Goal: Task Accomplishment & Management: Complete application form

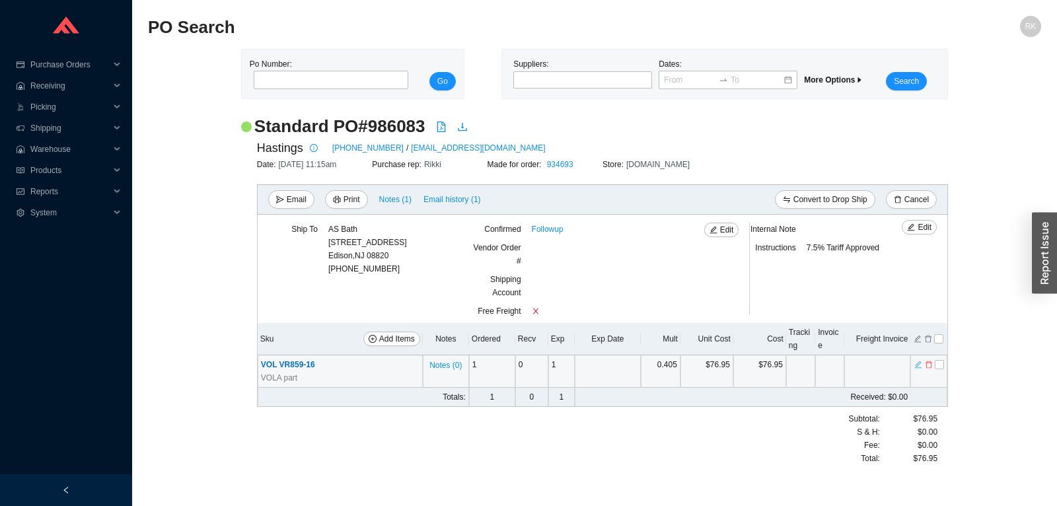
click at [921, 362] on icon "edit" at bounding box center [918, 364] width 8 height 9
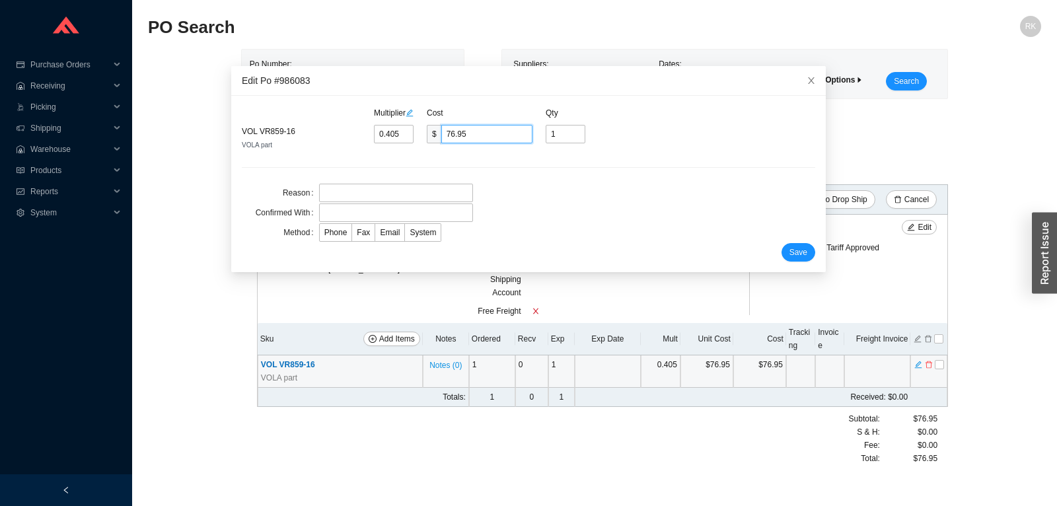
drag, startPoint x: 511, startPoint y: 139, endPoint x: 424, endPoint y: 136, distance: 86.6
click at [441, 136] on input "76.95" at bounding box center [486, 134] width 91 height 18
paste input "87.08"
type input "0.4583"
type input "87.08"
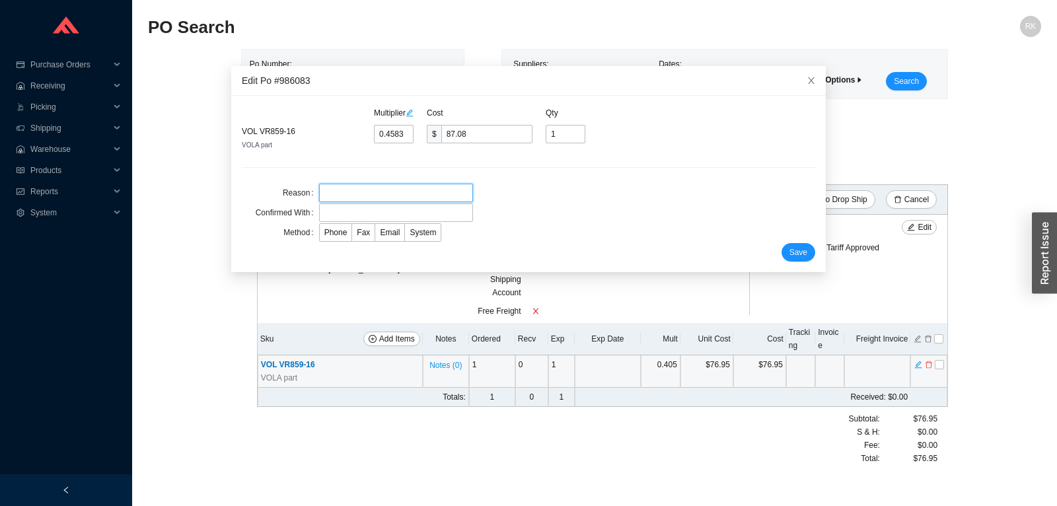
click at [361, 191] on input "text" at bounding box center [396, 193] width 154 height 18
type input "wrong price"
click at [351, 210] on input "text" at bounding box center [396, 212] width 154 height 18
type input "chris"
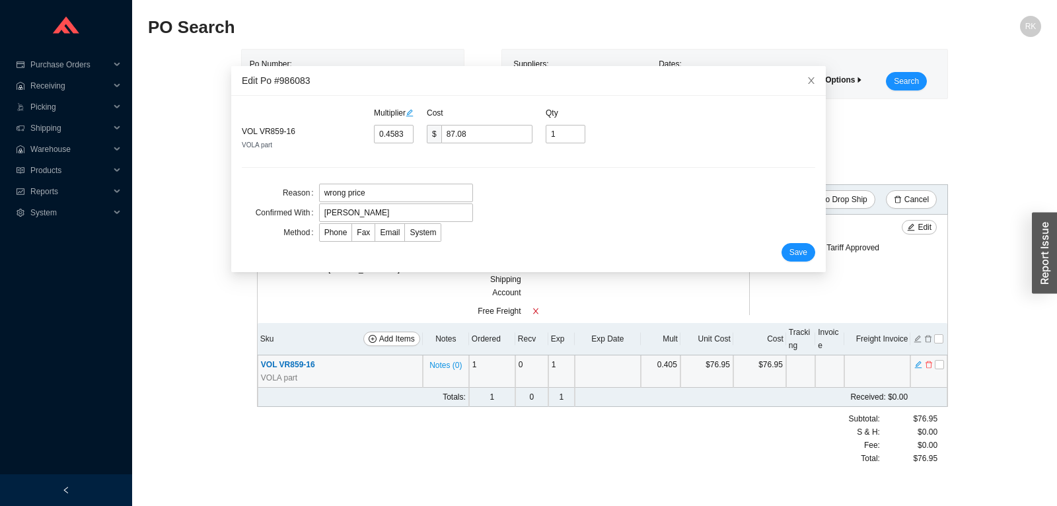
drag, startPoint x: 382, startPoint y: 233, endPoint x: 492, endPoint y: 255, distance: 112.5
click at [382, 233] on span "Email" at bounding box center [390, 232] width 20 height 9
click at [375, 235] on input "Email" at bounding box center [375, 235] width 0 height 0
click at [793, 256] on span "Save" at bounding box center [798, 252] width 18 height 13
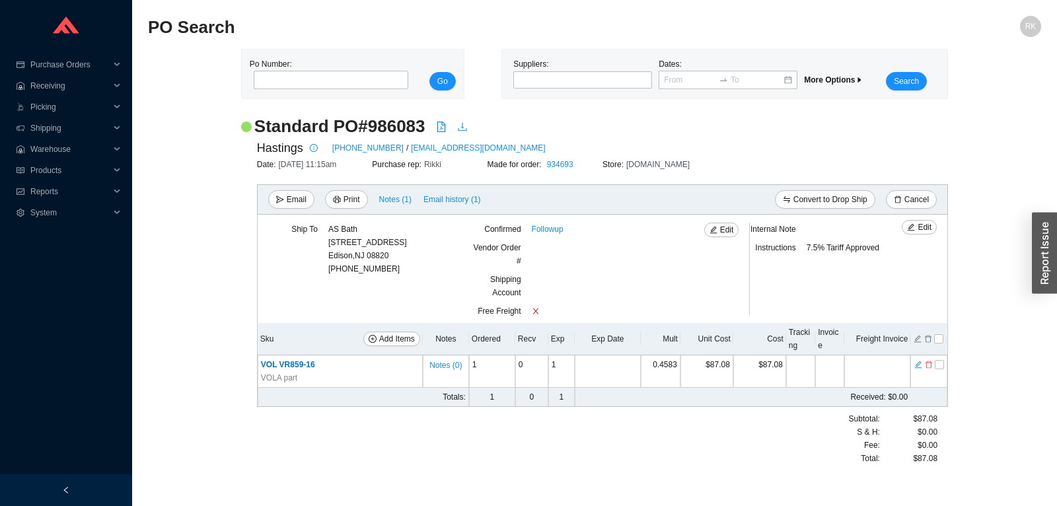
click at [462, 124] on icon "download" at bounding box center [462, 127] width 11 height 11
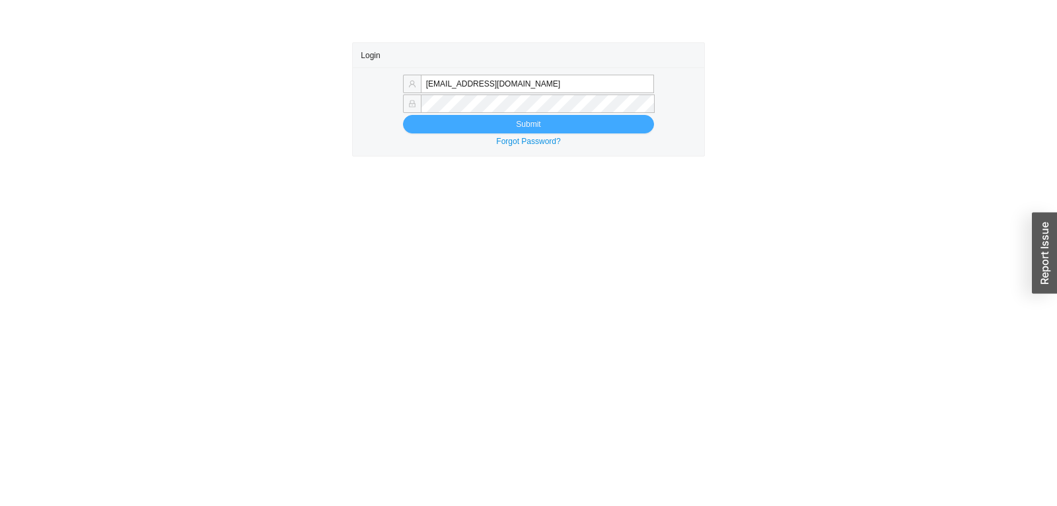
click at [560, 122] on button "Submit" at bounding box center [528, 124] width 251 height 18
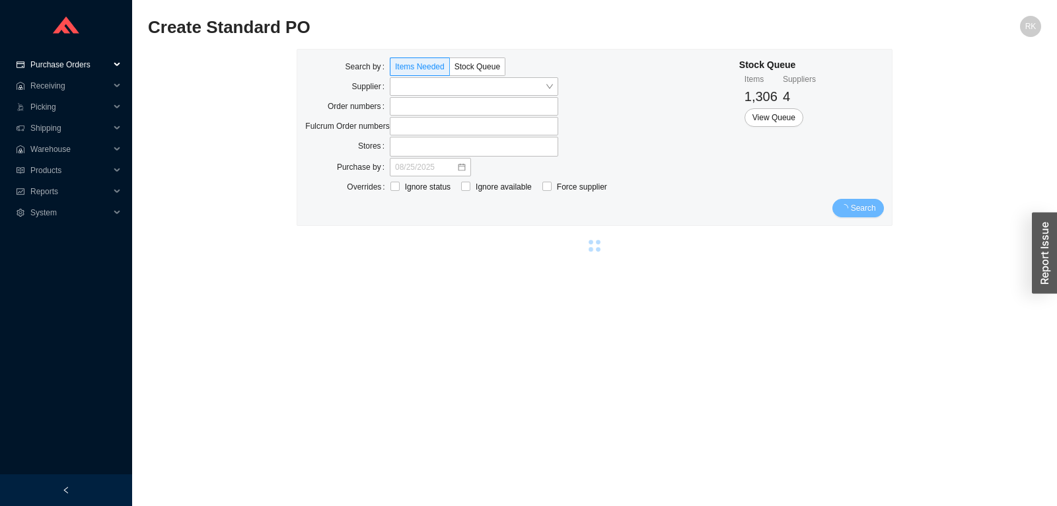
click at [75, 58] on span "Purchase Orders" at bounding box center [69, 64] width 79 height 21
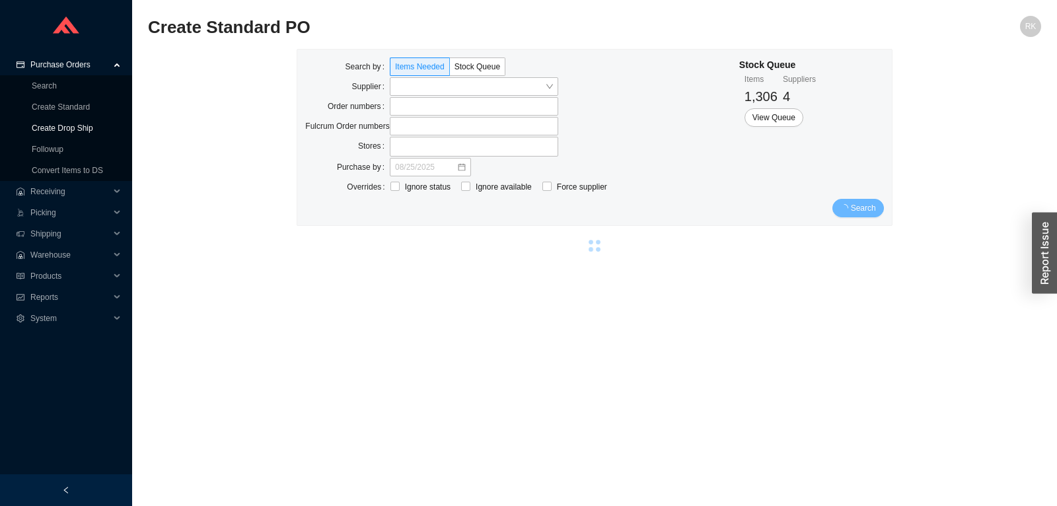
click at [60, 127] on link "Create Drop Ship" at bounding box center [62, 128] width 61 height 9
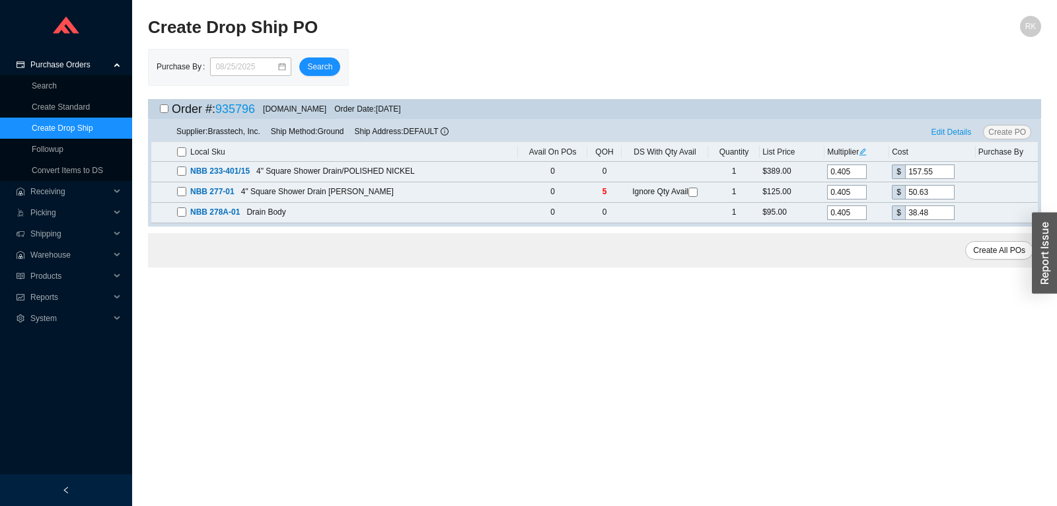
click at [161, 108] on input "checkbox" at bounding box center [164, 108] width 9 height 9
checkbox input "true"
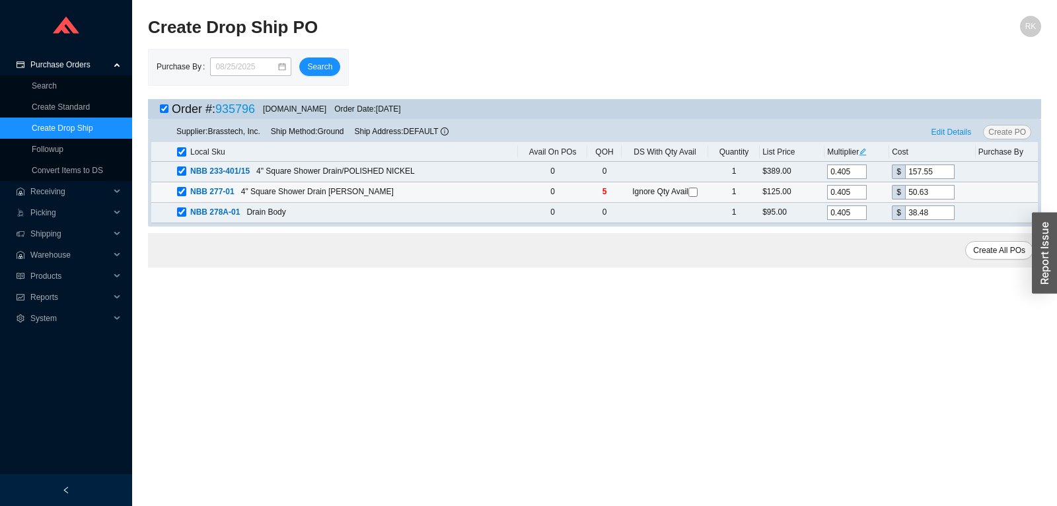
checkbox input "true"
click at [693, 193] on input "checkbox" at bounding box center [692, 192] width 9 height 9
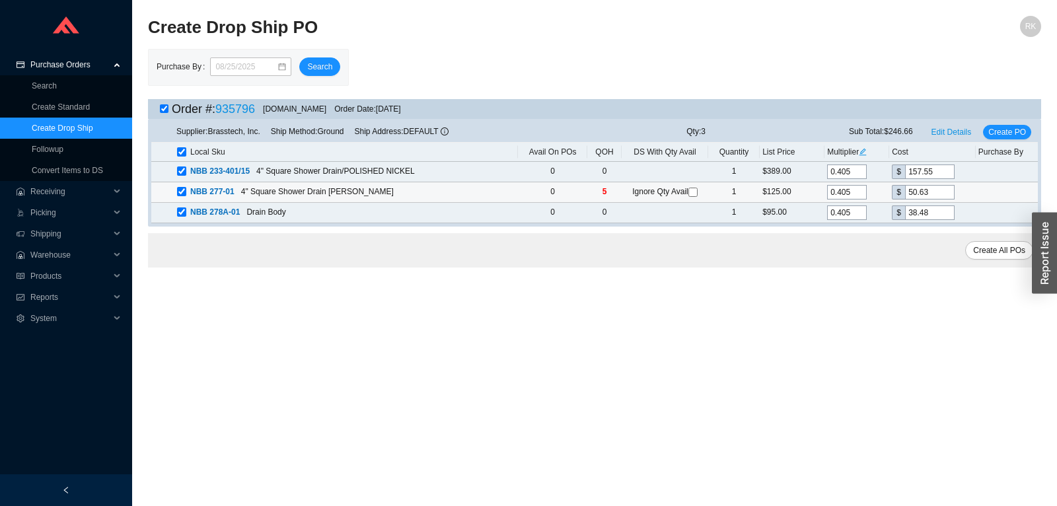
checkbox input "true"
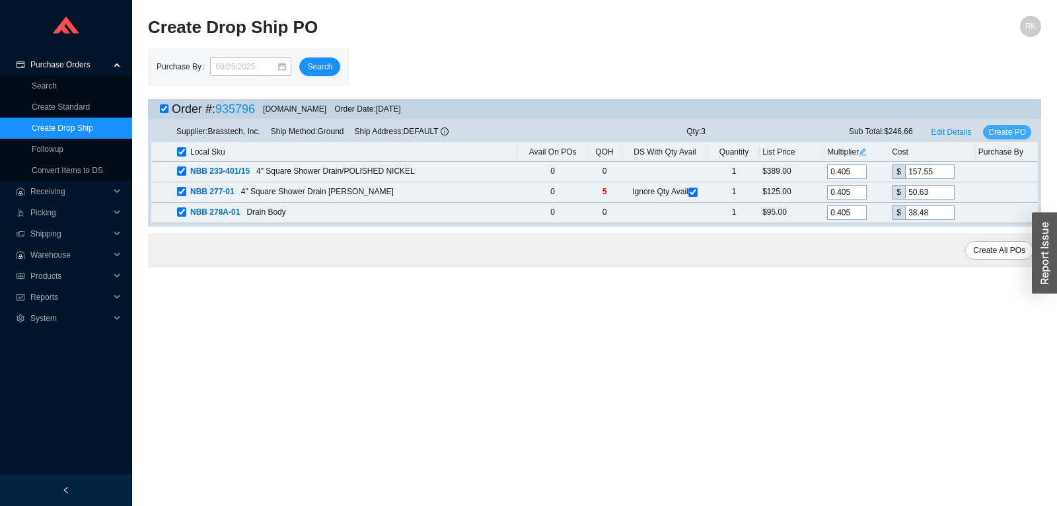
click at [1008, 137] on span "Create PO" at bounding box center [1007, 132] width 38 height 13
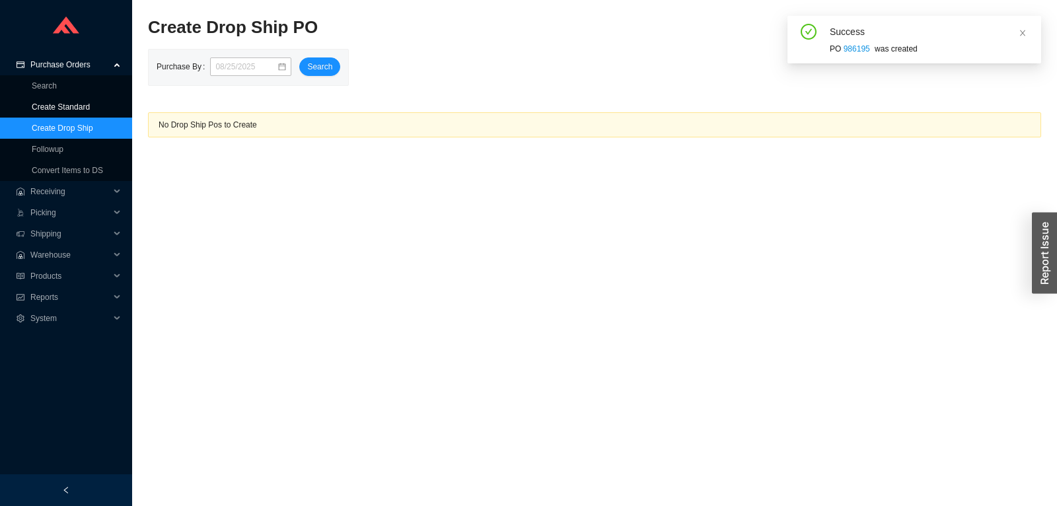
click at [71, 109] on link "Create Standard" at bounding box center [61, 106] width 58 height 9
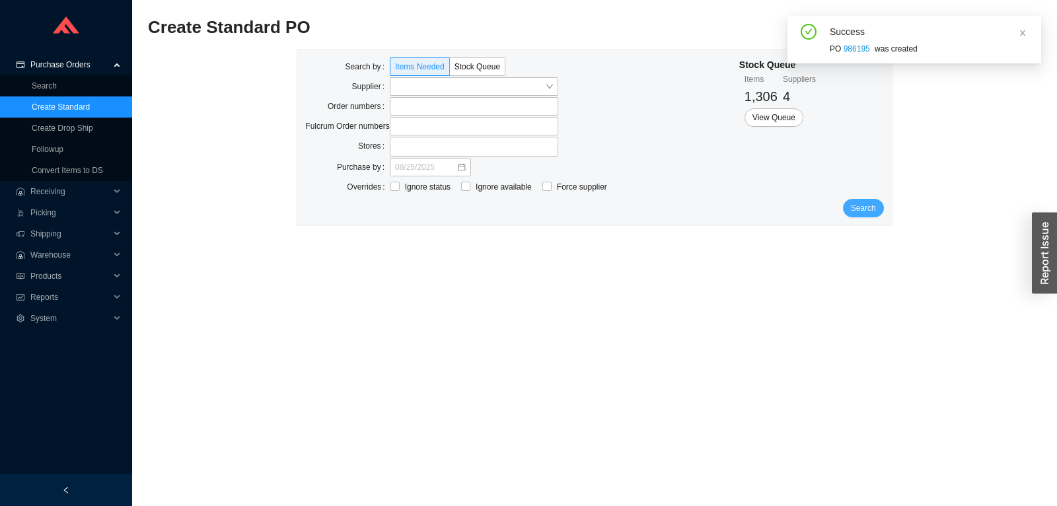
click at [868, 215] on button "Search" at bounding box center [863, 208] width 41 height 18
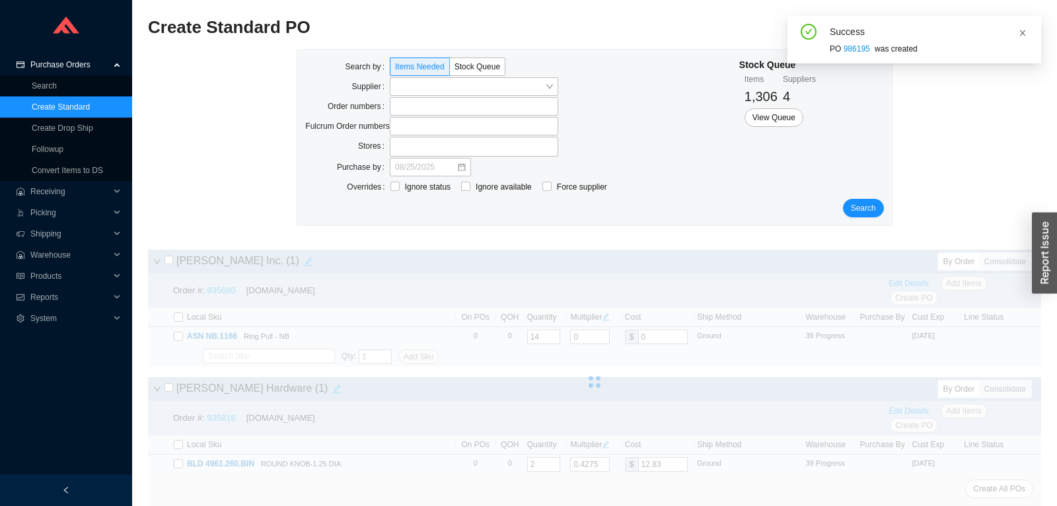
click at [1024, 35] on icon "close" at bounding box center [1022, 33] width 5 height 6
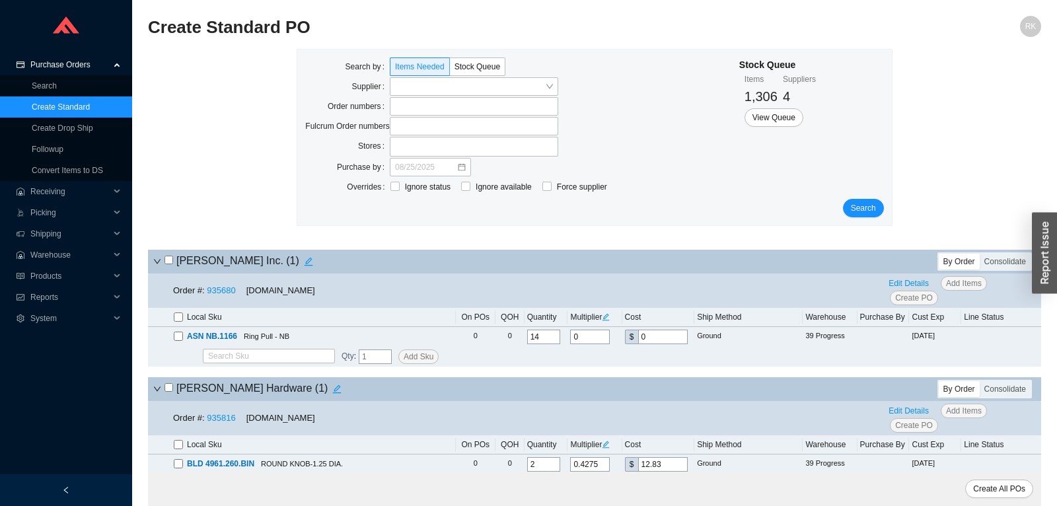
click at [168, 262] on input "checkbox" at bounding box center [168, 260] width 9 height 9
checkbox input "true"
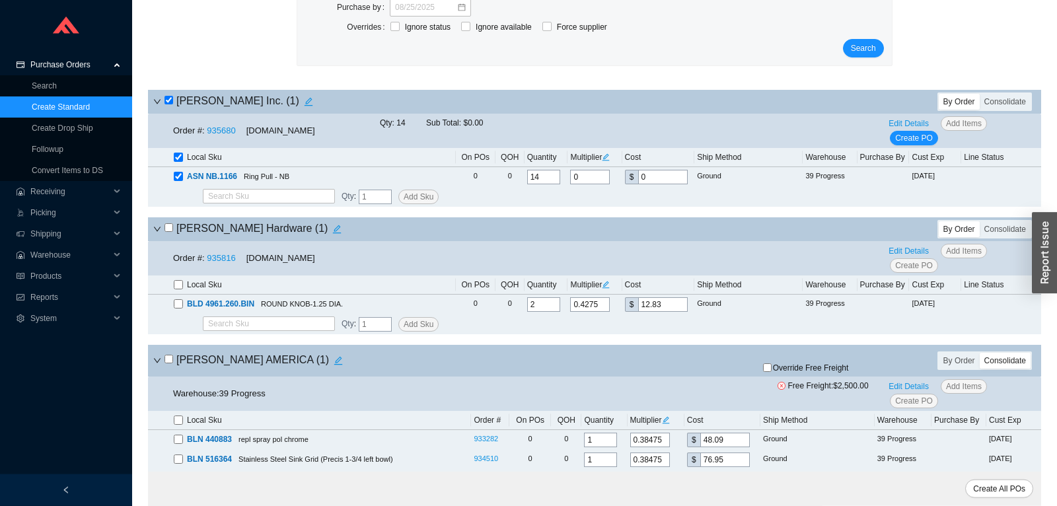
scroll to position [208, 0]
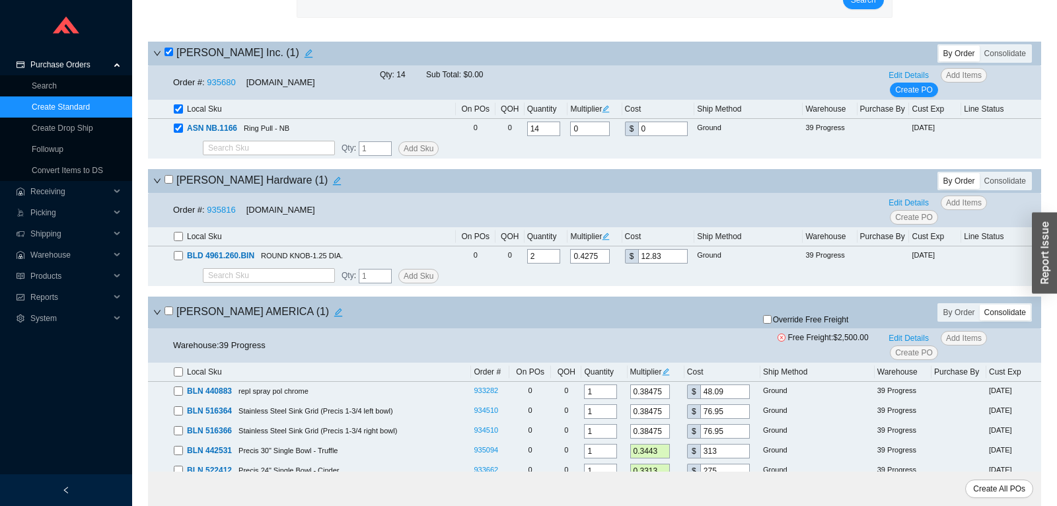
click at [172, 183] on input "checkbox" at bounding box center [168, 179] width 9 height 9
checkbox input "true"
click at [169, 311] on input "checkbox" at bounding box center [168, 311] width 9 height 9
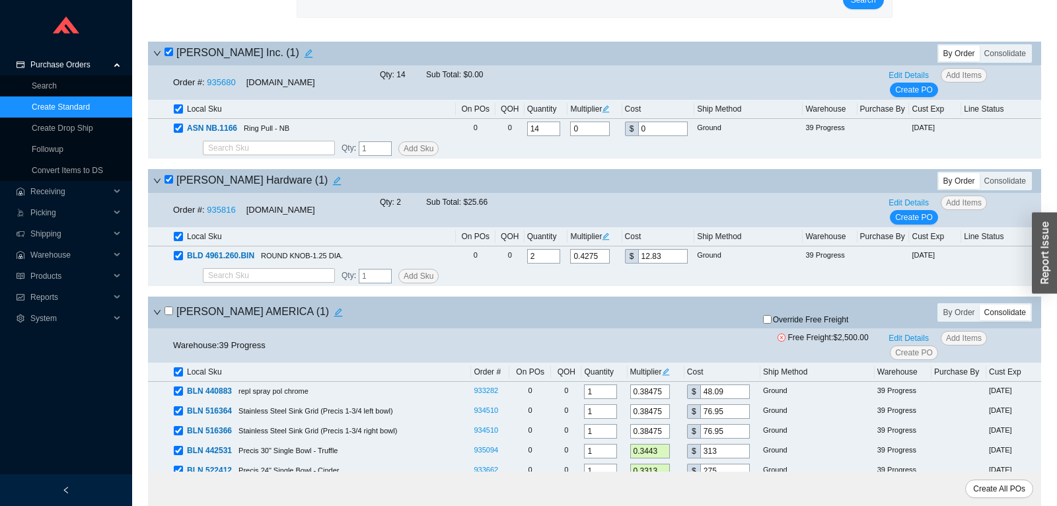
checkbox input "true"
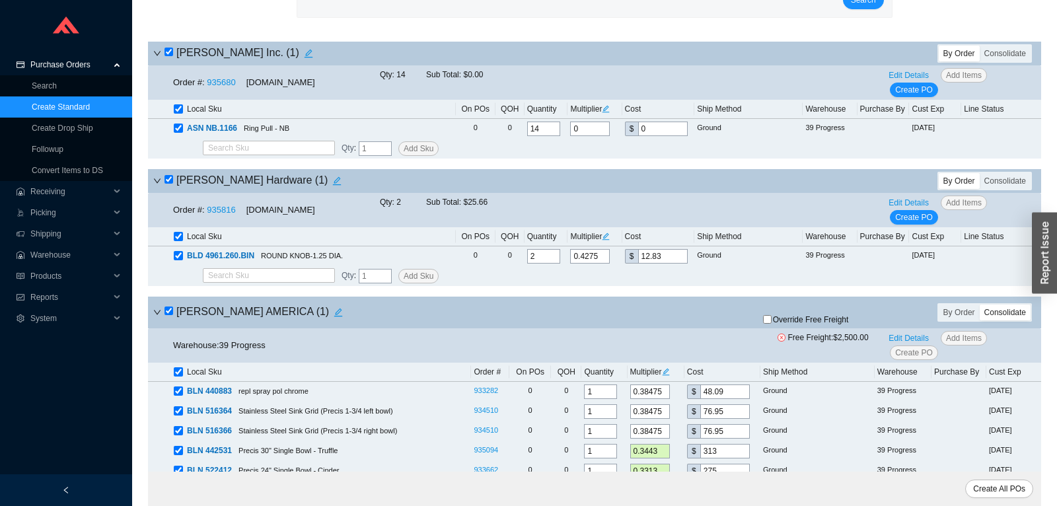
checkbox input "true"
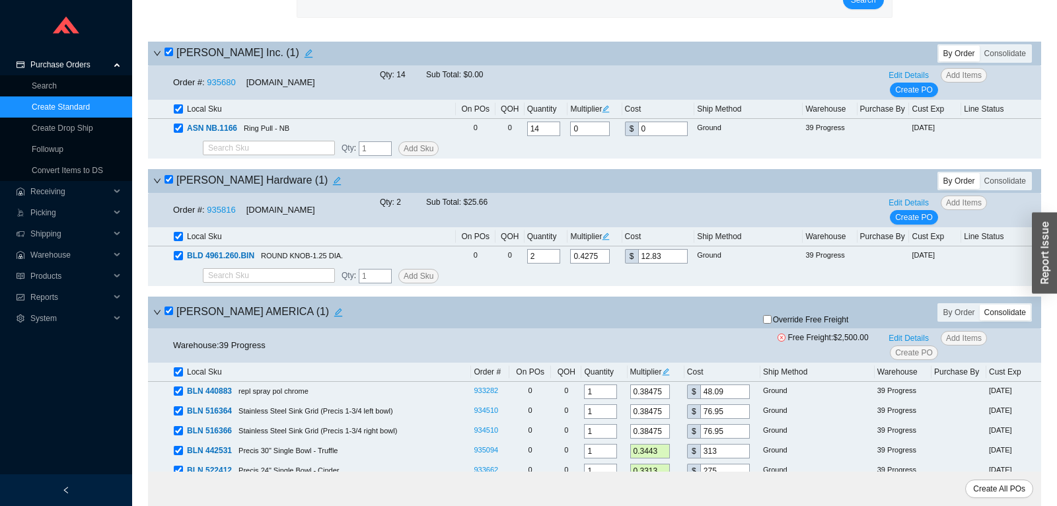
checkbox input "true"
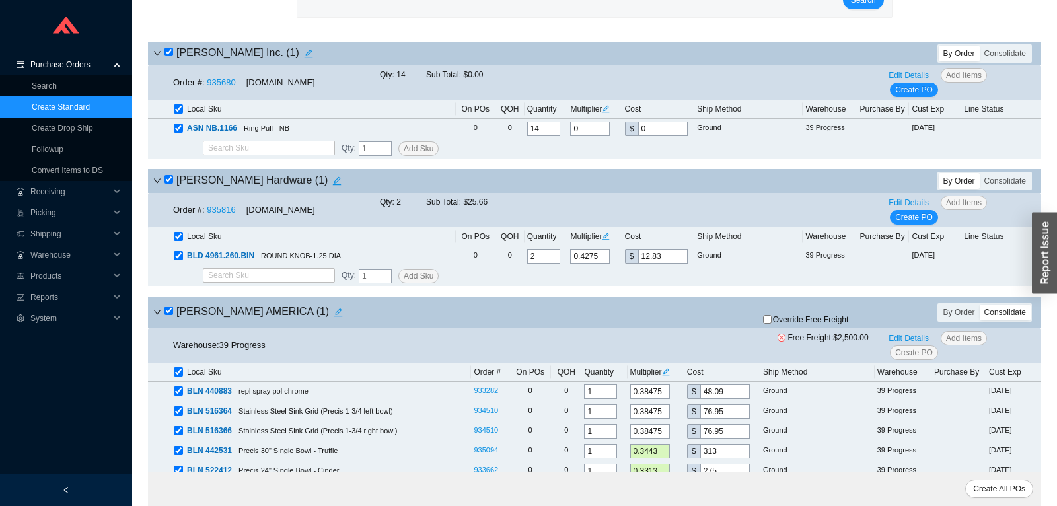
checkbox input "true"
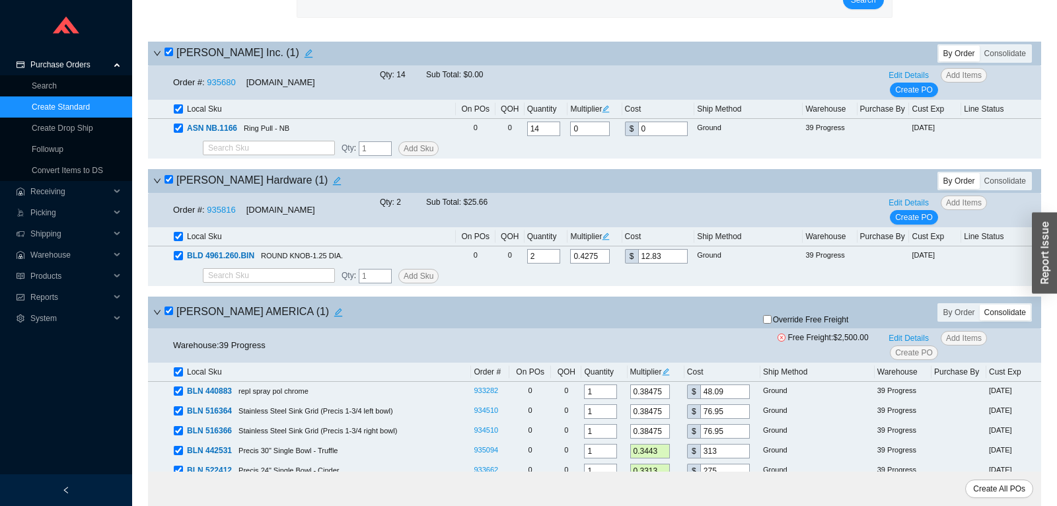
checkbox input "true"
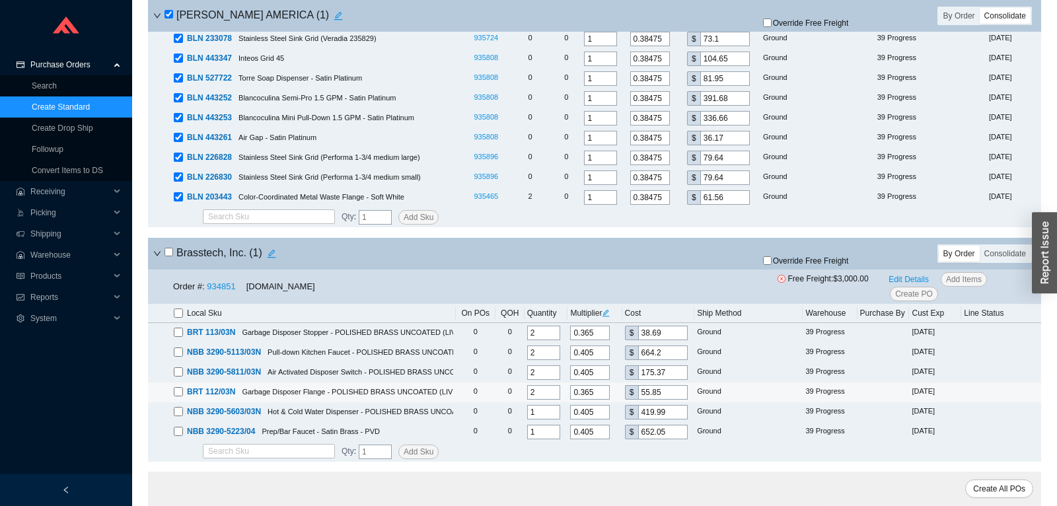
scroll to position [832, 0]
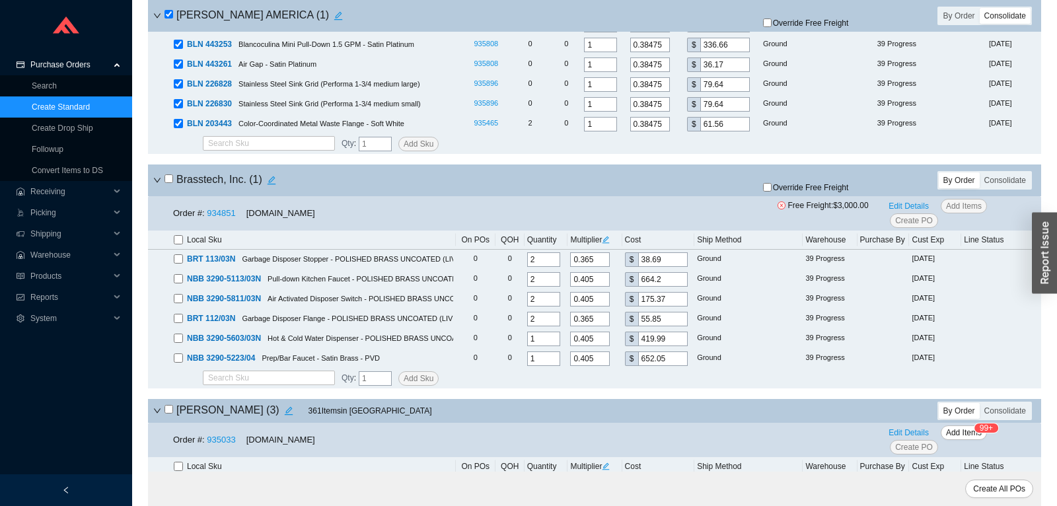
click at [168, 183] on input "checkbox" at bounding box center [168, 178] width 9 height 9
checkbox input "true"
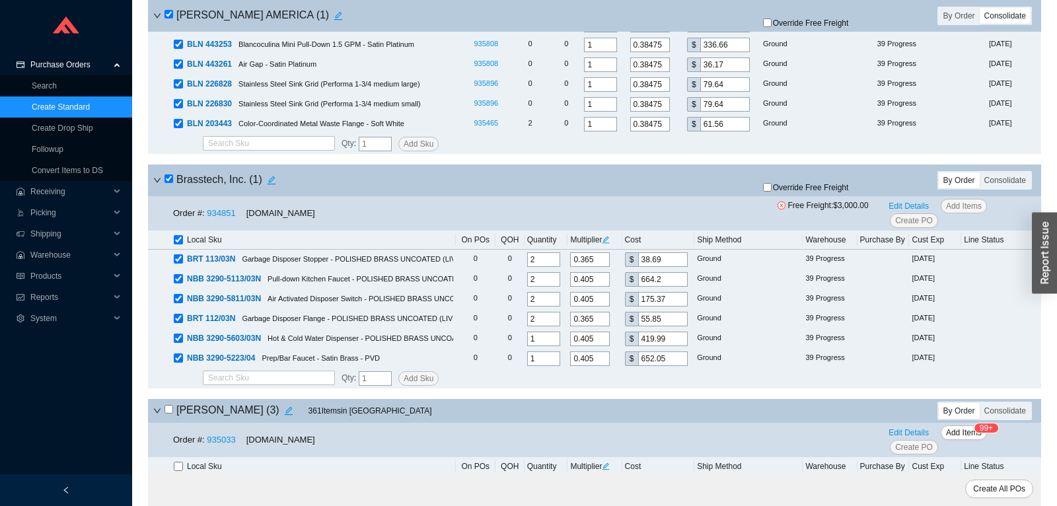
checkbox input "true"
click at [168, 183] on input "checkbox" at bounding box center [168, 178] width 9 height 9
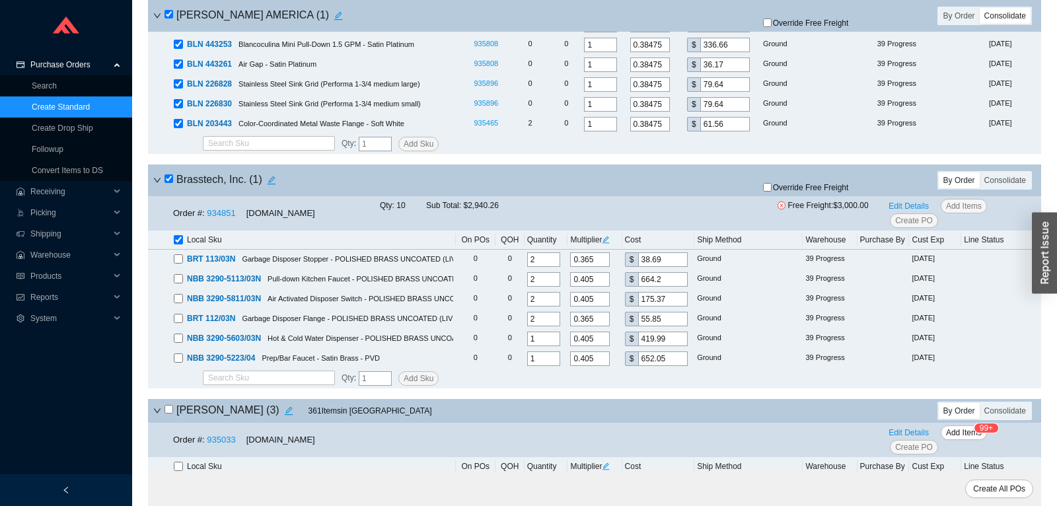
checkbox input "false"
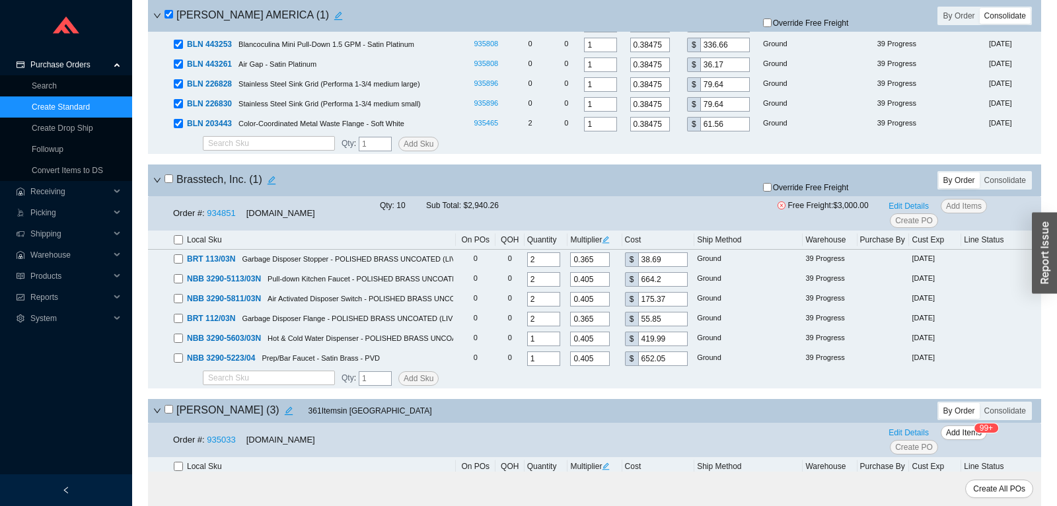
checkbox input "false"
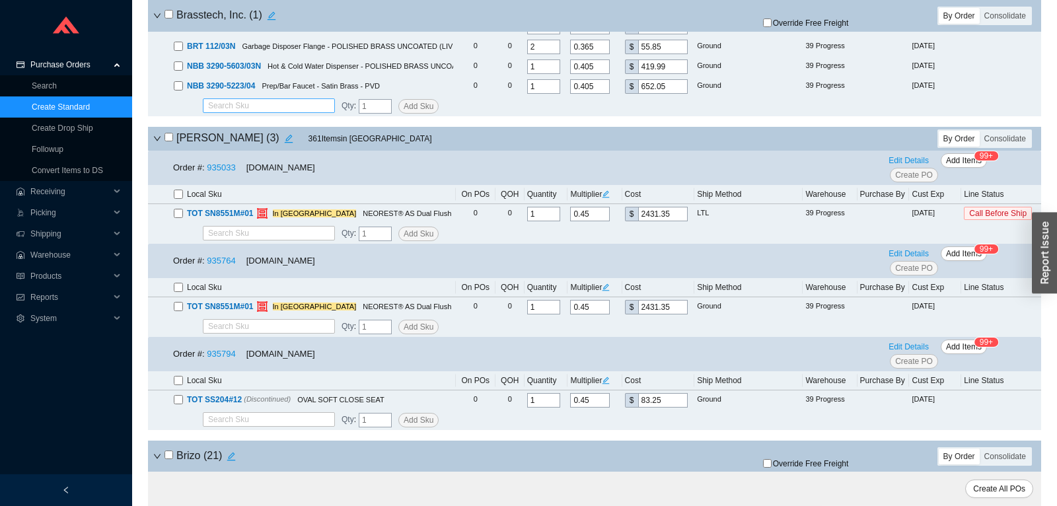
scroll to position [1179, 0]
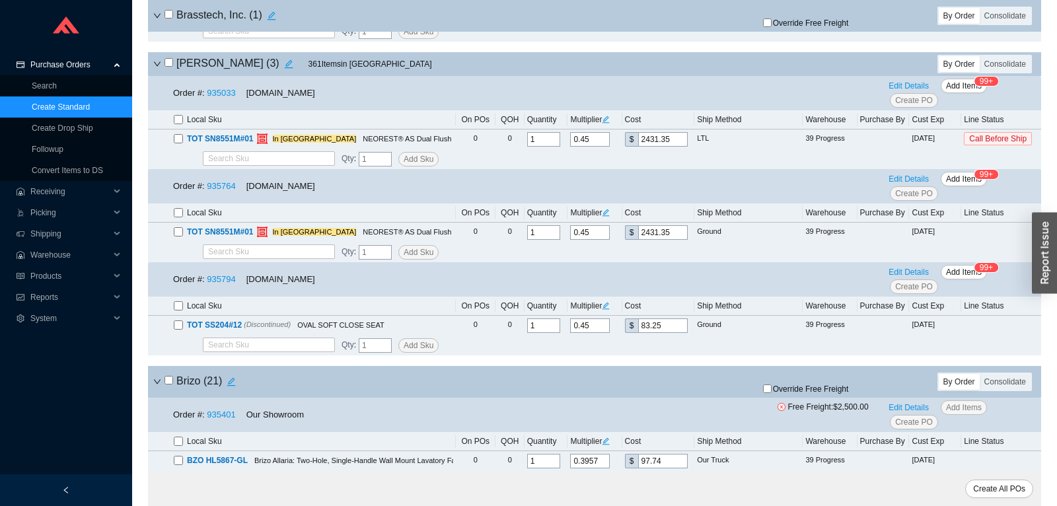
click at [170, 309] on th "Local Sku" at bounding box center [302, 306] width 308 height 19
click at [174, 309] on input "checkbox" at bounding box center [178, 305] width 9 height 9
checkbox input "true"
